Goal: Task Accomplishment & Management: Use online tool/utility

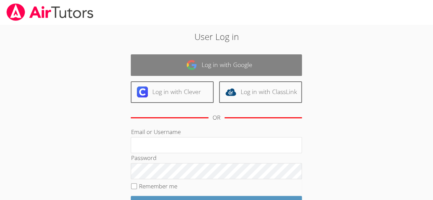
click at [214, 56] on link "Log in with Google" at bounding box center [216, 65] width 171 height 22
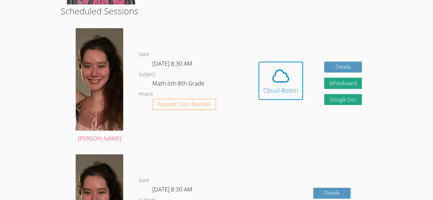
scroll to position [176, 0]
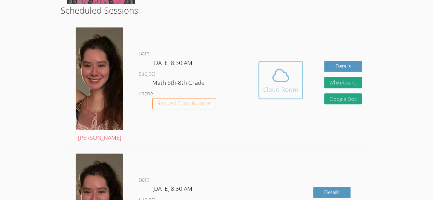
click at [288, 72] on icon at bounding box center [280, 75] width 19 height 19
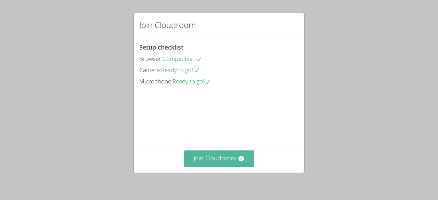
drag, startPoint x: 231, startPoint y: 165, endPoint x: 205, endPoint y: 165, distance: 26.4
click at [205, 165] on button "Join Cloudroom" at bounding box center [219, 159] width 70 height 17
click at [225, 160] on button "Join Cloudroom" at bounding box center [219, 159] width 70 height 17
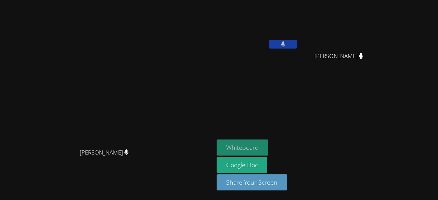
click at [249, 144] on button "Whiteboard" at bounding box center [243, 148] width 52 height 16
click at [285, 45] on icon at bounding box center [283, 44] width 4 height 6
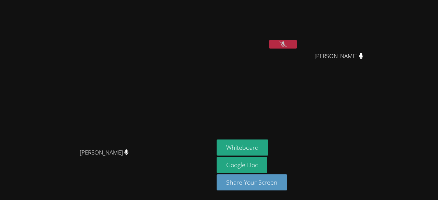
click at [159, 91] on video at bounding box center [107, 86] width 103 height 117
click at [298, 64] on div "Rodenaica Prophilus" at bounding box center [257, 39] width 81 height 73
click at [297, 44] on button at bounding box center [282, 44] width 27 height 9
click at [297, 43] on button at bounding box center [282, 44] width 27 height 9
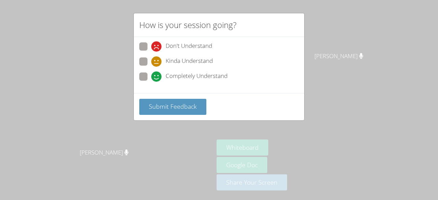
click at [151, 52] on span at bounding box center [151, 52] width 0 height 0
click at [151, 48] on input "Don't Understand" at bounding box center [154, 45] width 6 height 6
radio input "true"
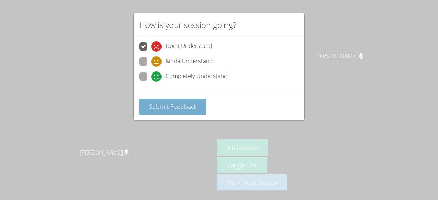
click at [166, 110] on button "Submit Feedback" at bounding box center [172, 107] width 67 height 16
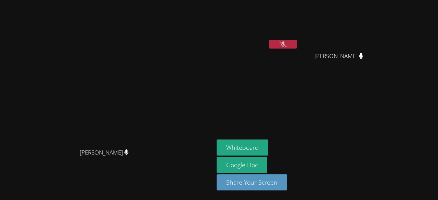
click at [298, 60] on div "Rodenaica Prophilus" at bounding box center [257, 39] width 81 height 73
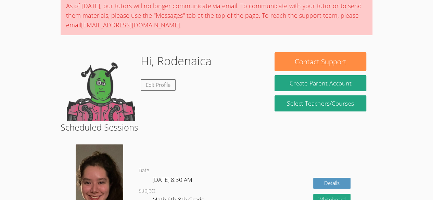
scroll to position [50, 0]
